Goal: Transaction & Acquisition: Purchase product/service

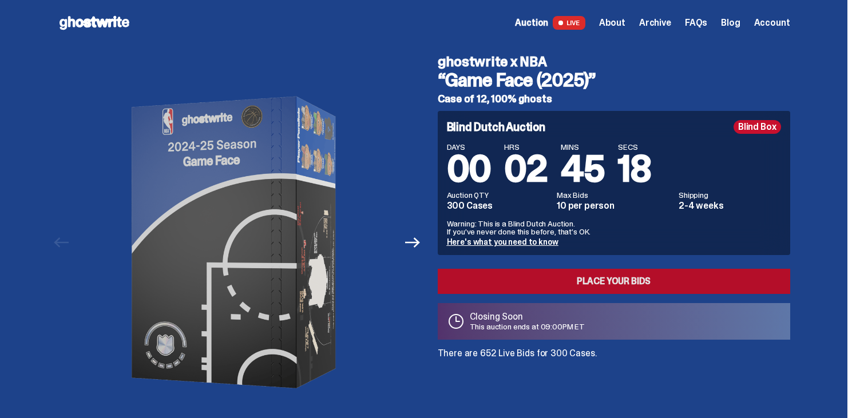
click at [592, 288] on link "Place your Bids" at bounding box center [614, 281] width 353 height 25
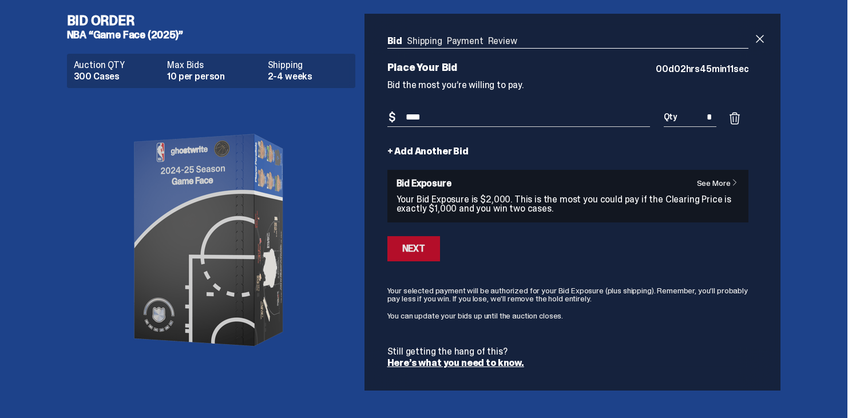
click at [419, 248] on div "Next" at bounding box center [413, 248] width 23 height 9
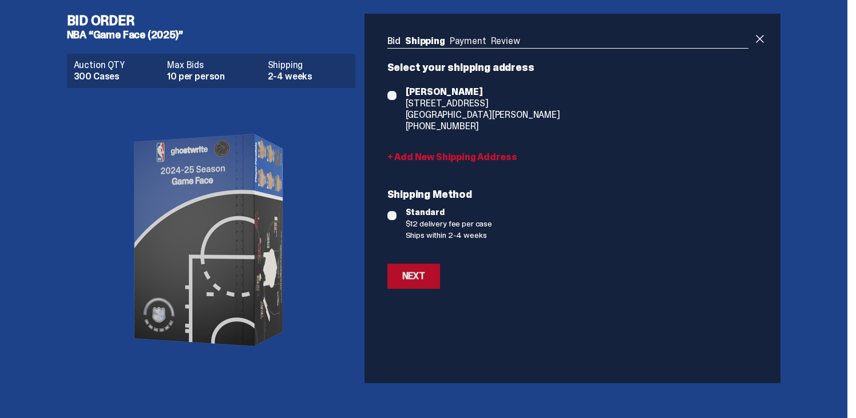
click at [417, 275] on div "Next" at bounding box center [413, 276] width 23 height 9
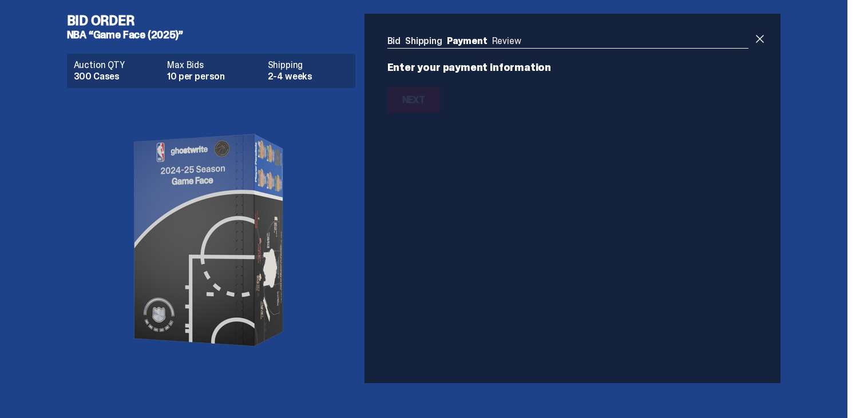
click at [454, 68] on p "Enter your payment information" at bounding box center [569, 67] width 362 height 10
click at [478, 50] on div "Bid Shipping Payment Review Auction QTY 300 Cases Max Bids 10 per person Shippi…" at bounding box center [569, 75] width 362 height 76
click at [485, 42] on link "Payment" at bounding box center [467, 41] width 41 height 12
click at [691, 40] on ul "Bid Shipping Payment Review" at bounding box center [569, 42] width 362 height 11
click at [472, 41] on link "Payment" at bounding box center [467, 41] width 41 height 12
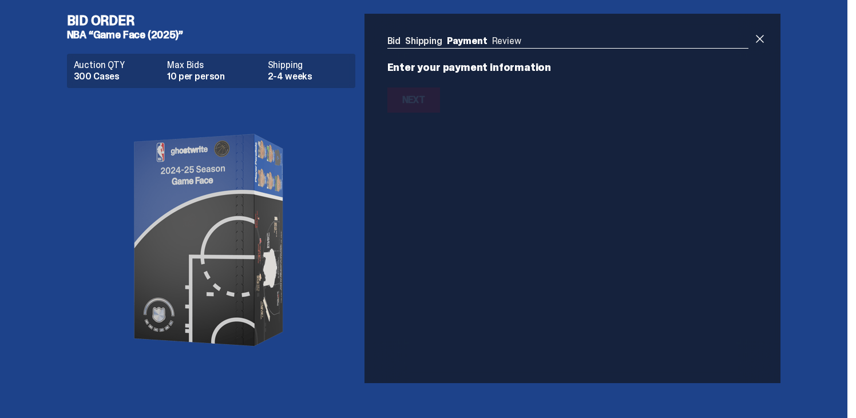
click at [416, 40] on link "Shipping" at bounding box center [423, 41] width 37 height 12
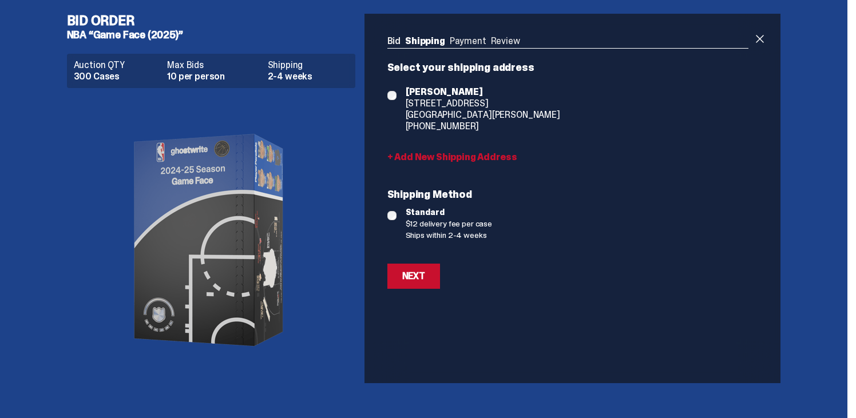
click at [467, 45] on link "Payment" at bounding box center [468, 41] width 37 height 12
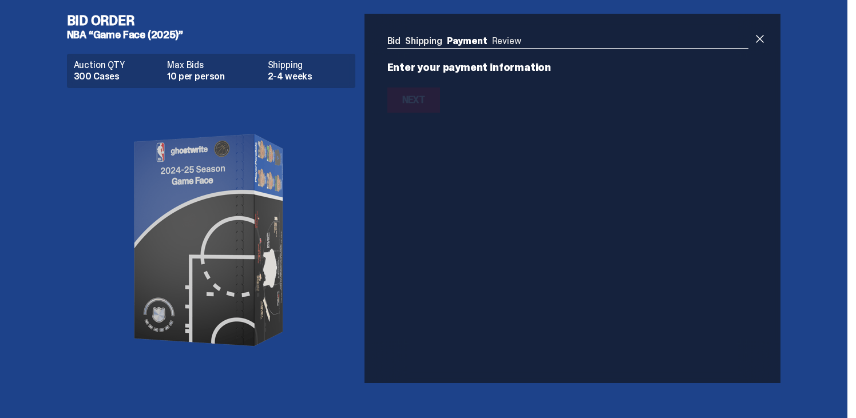
click at [499, 42] on ul "Bid Shipping Payment Review" at bounding box center [569, 42] width 362 height 11
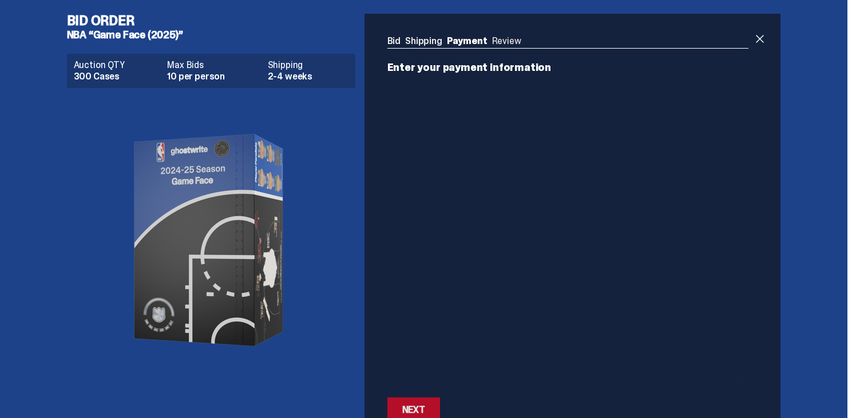
click at [415, 408] on div "Next" at bounding box center [413, 410] width 23 height 9
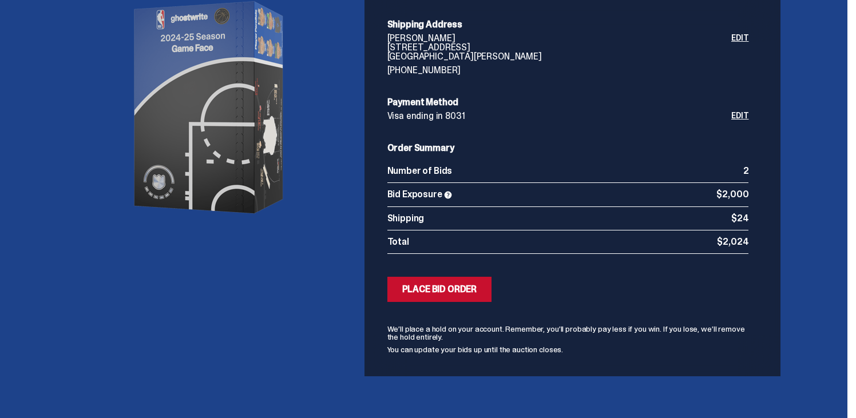
scroll to position [140, 0]
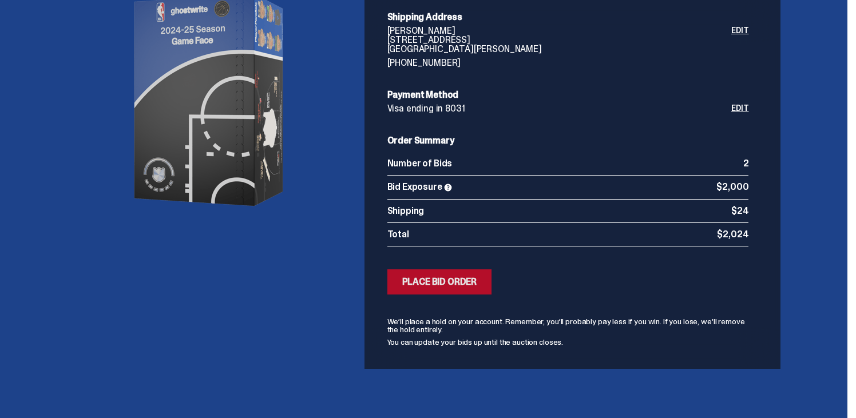
click at [439, 278] on div "Place Bid Order" at bounding box center [439, 282] width 75 height 9
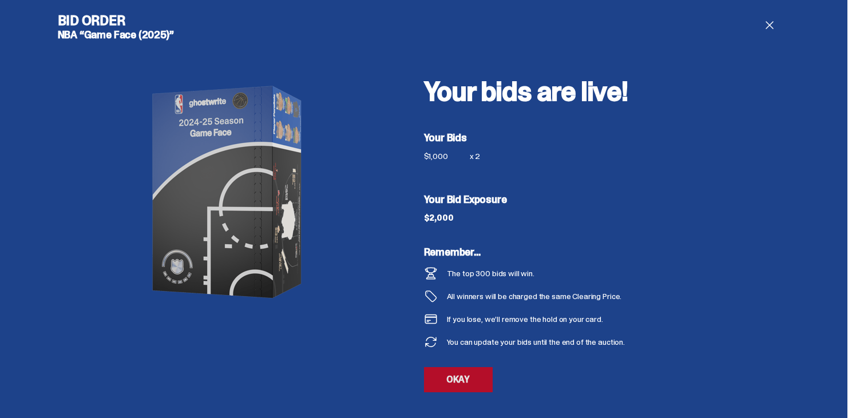
click at [463, 377] on link "OKAY" at bounding box center [458, 379] width 69 height 25
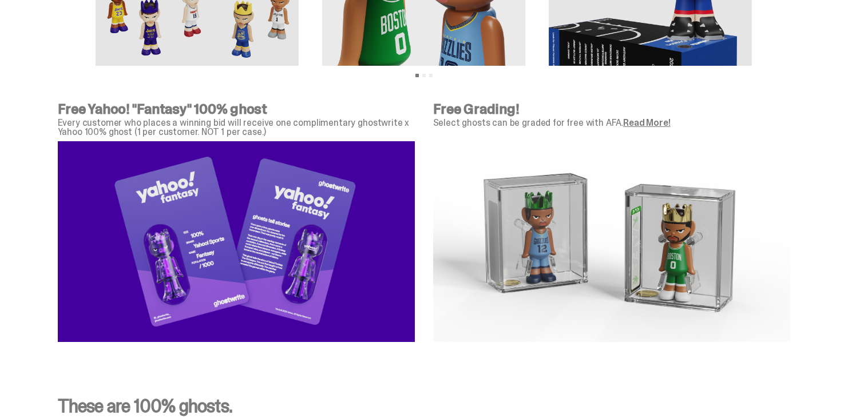
scroll to position [3765, 0]
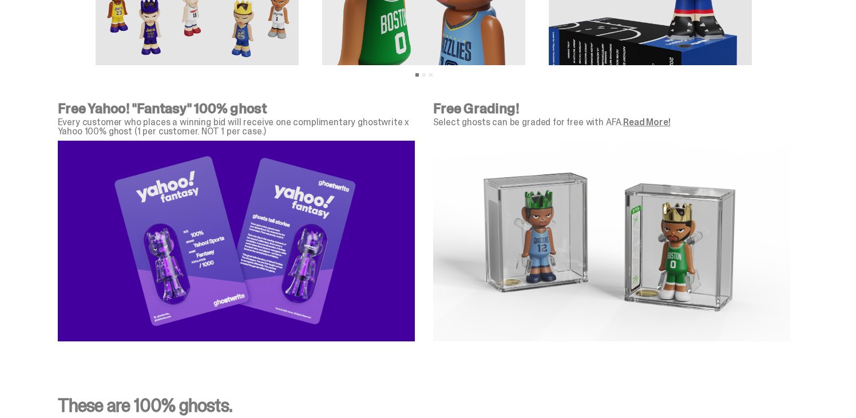
click at [642, 127] on link "Read More!" at bounding box center [646, 122] width 47 height 12
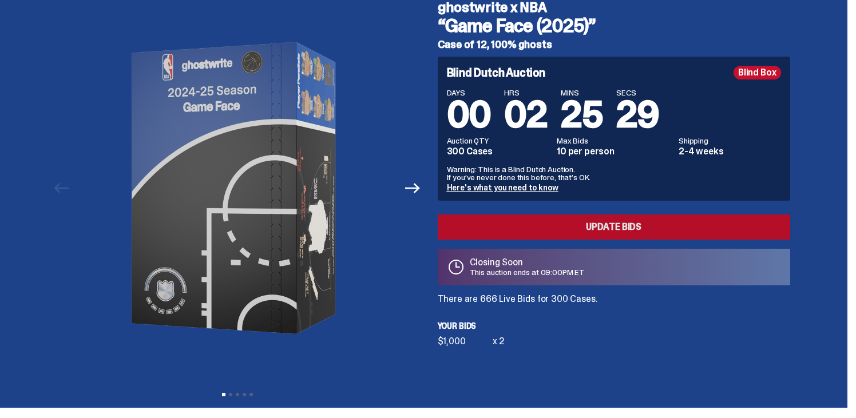
scroll to position [57, 0]
